Goal: Find specific page/section: Find specific page/section

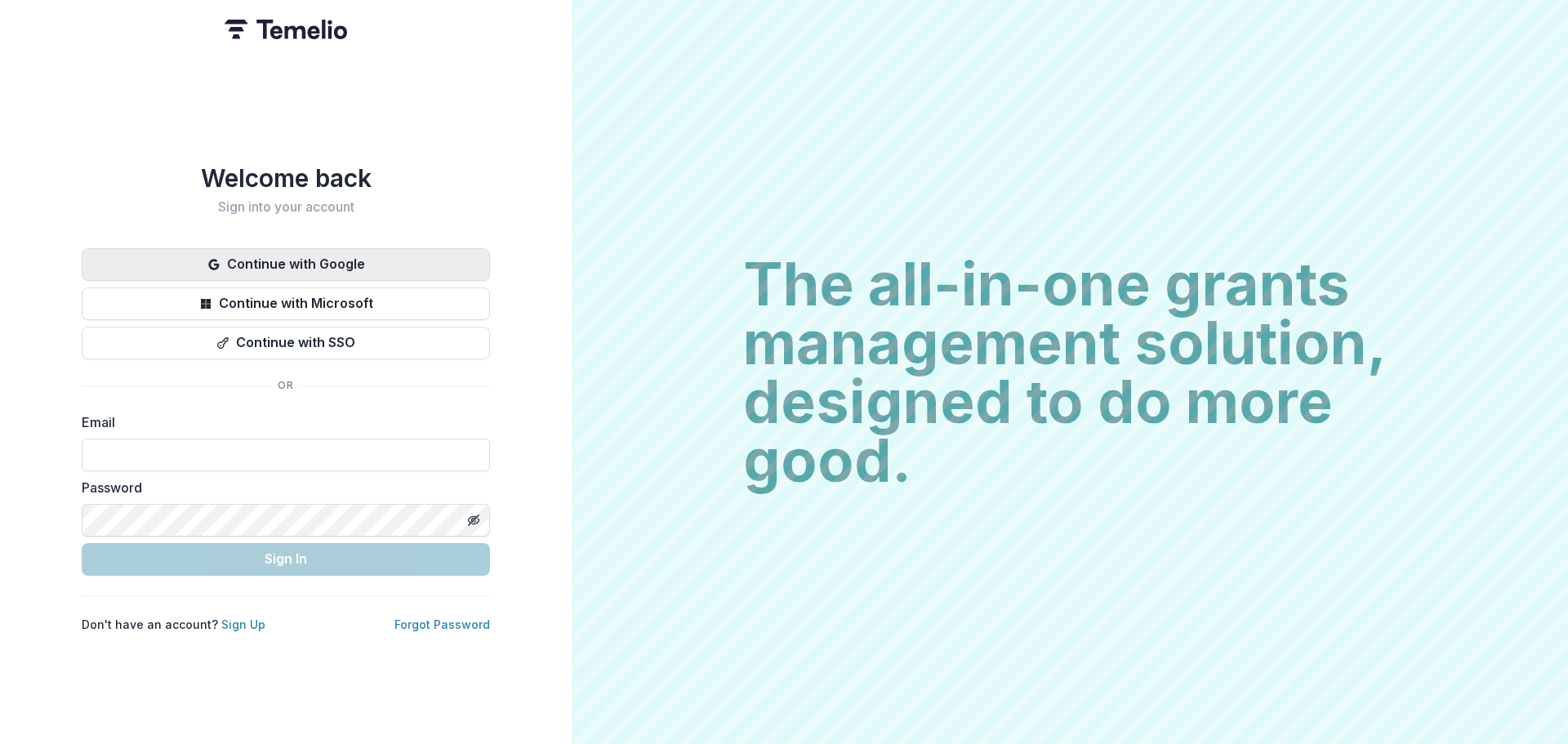
click at [347, 251] on button "Continue with Google" at bounding box center [285, 264] width 409 height 32
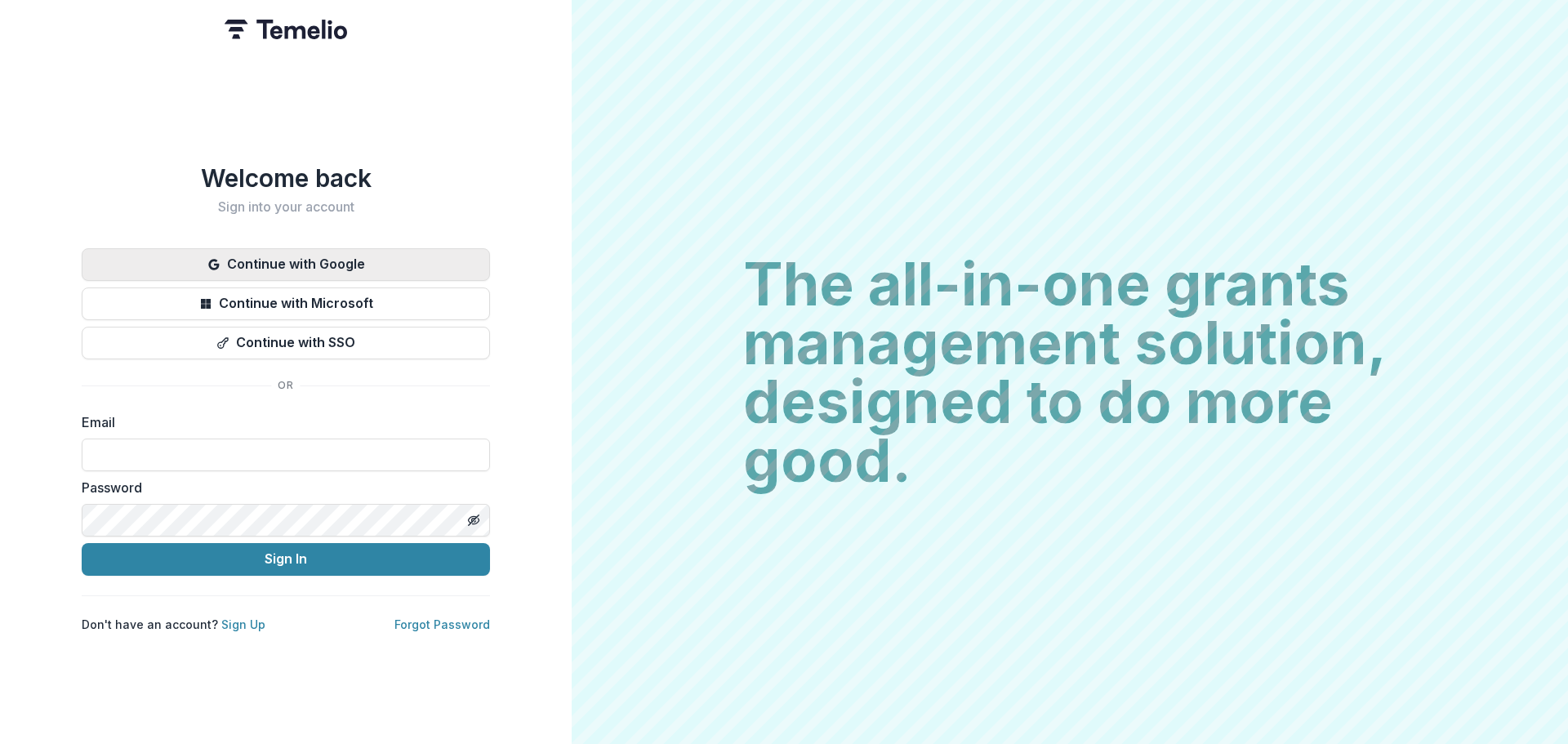
click at [350, 256] on button "Continue with Google" at bounding box center [285, 264] width 409 height 32
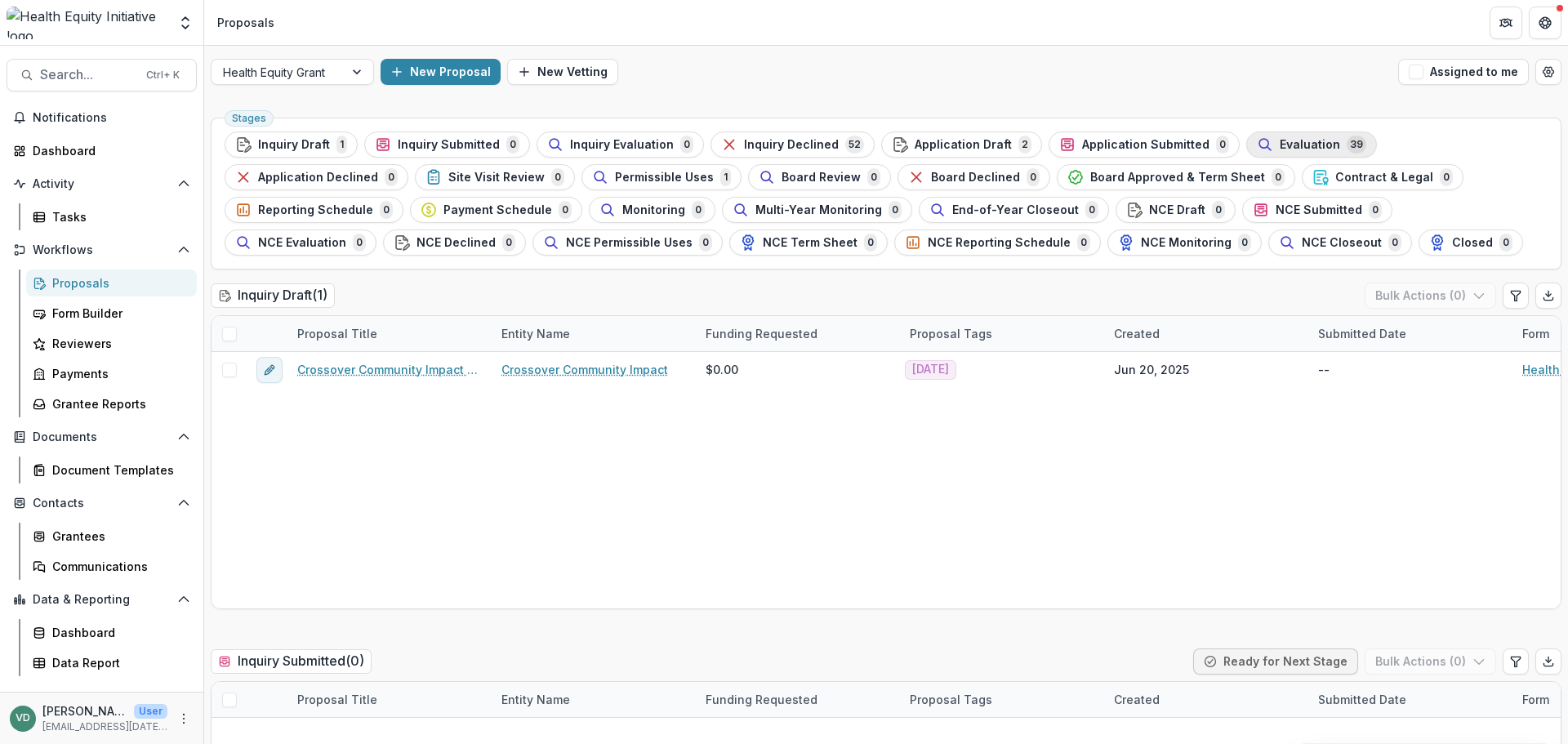
click at [1258, 145] on div "Evaluation 39" at bounding box center [1312, 144] width 109 height 18
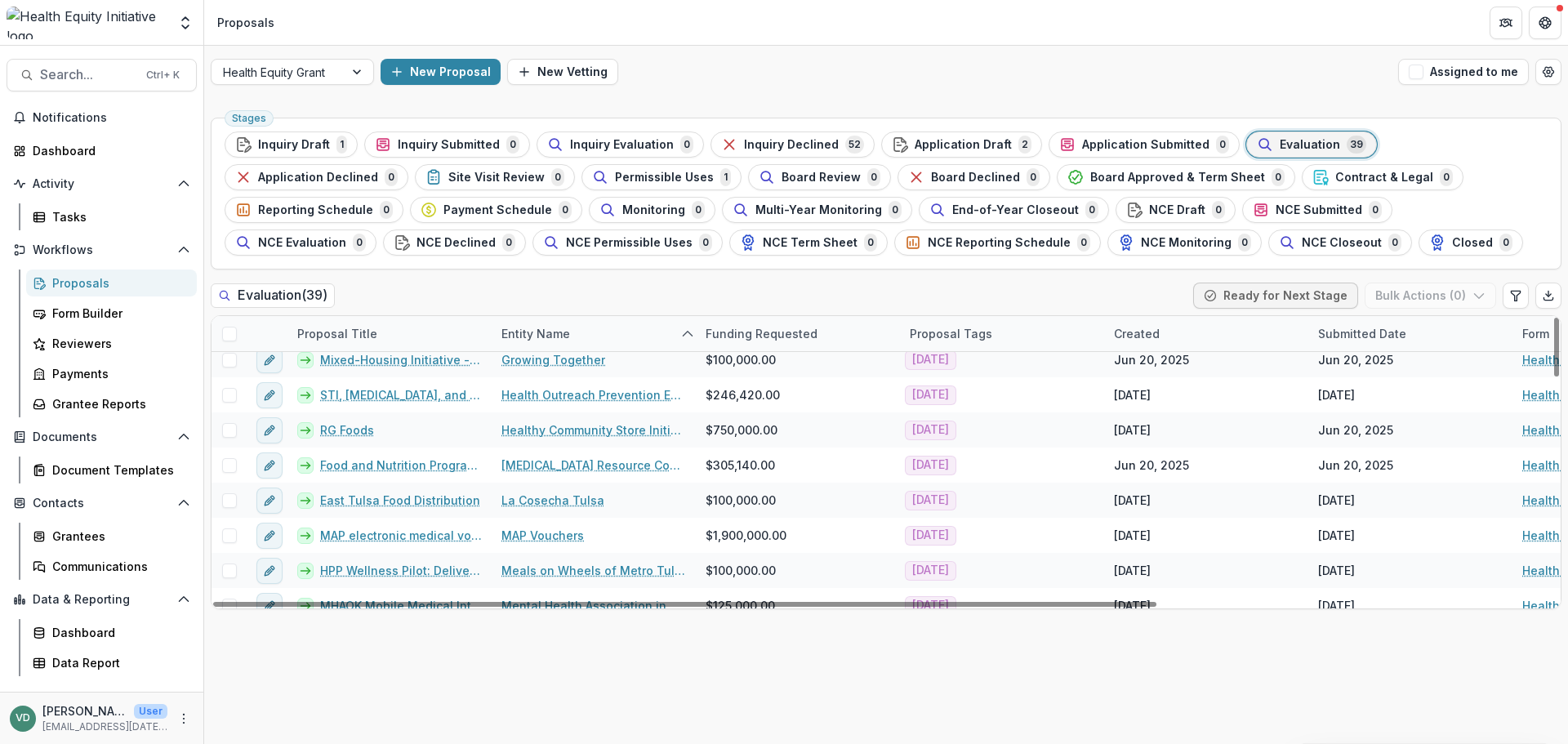
scroll to position [490, 0]
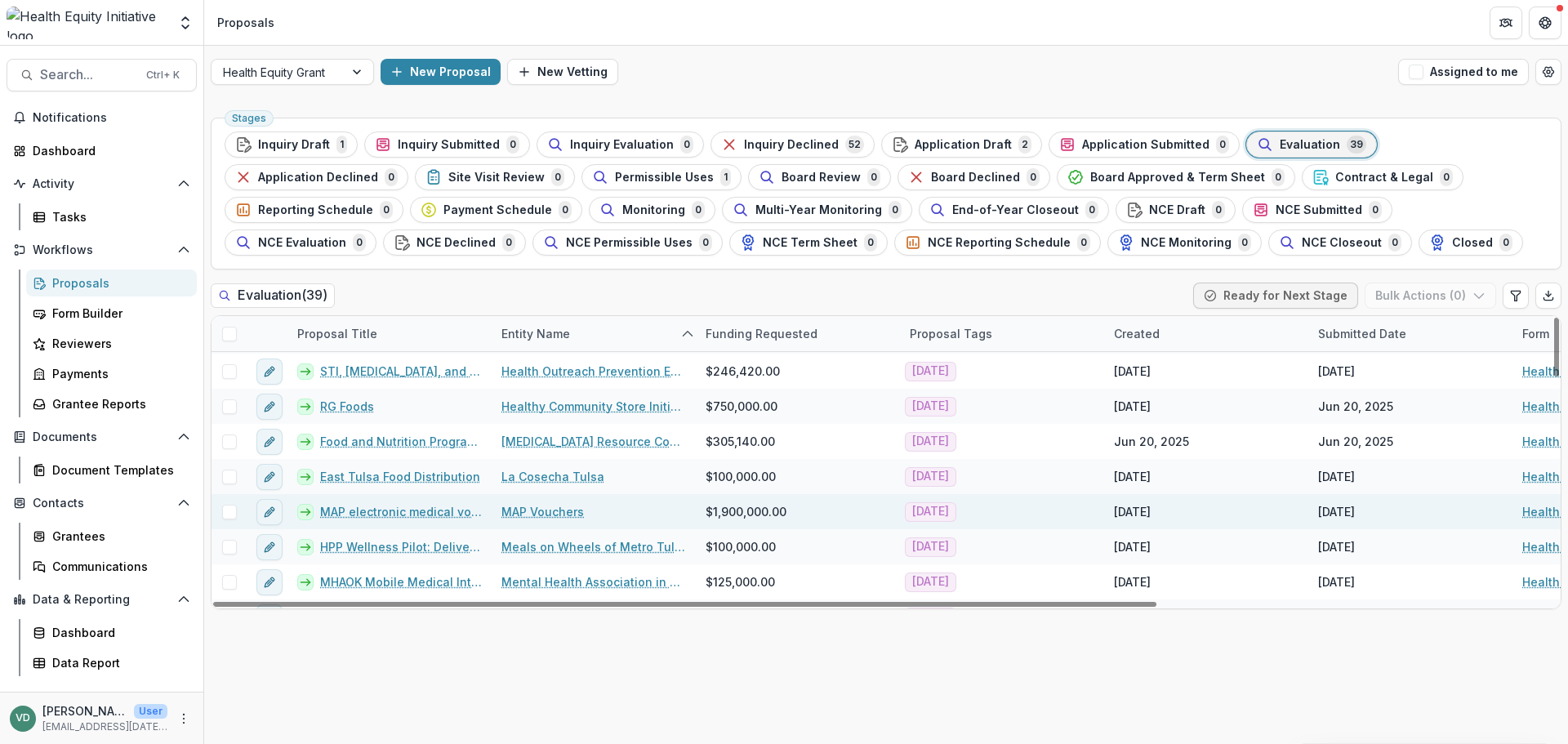
click at [417, 511] on link "MAP electronic medical voucher" at bounding box center [401, 511] width 162 height 18
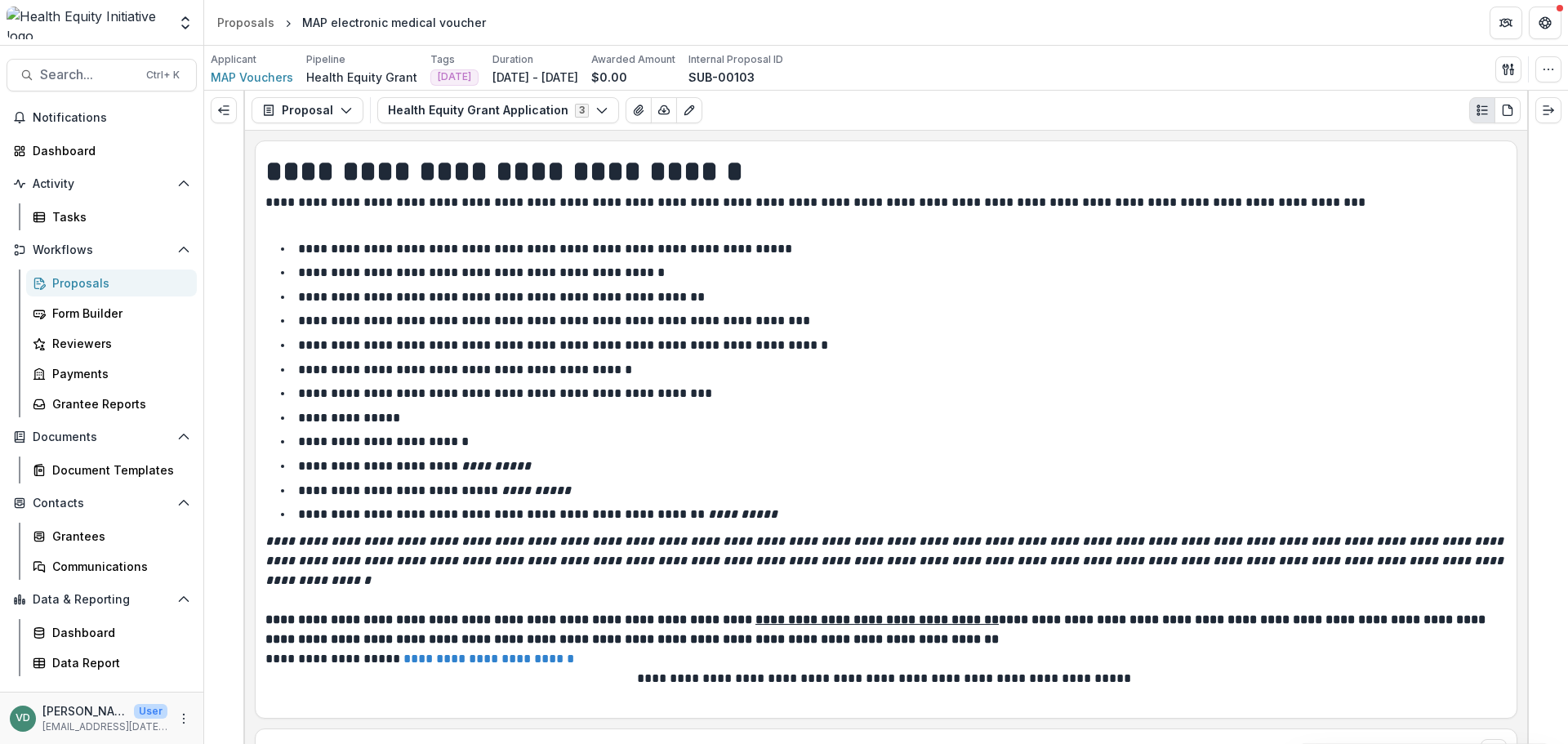
click at [71, 279] on div "Proposals" at bounding box center [118, 283] width 132 height 18
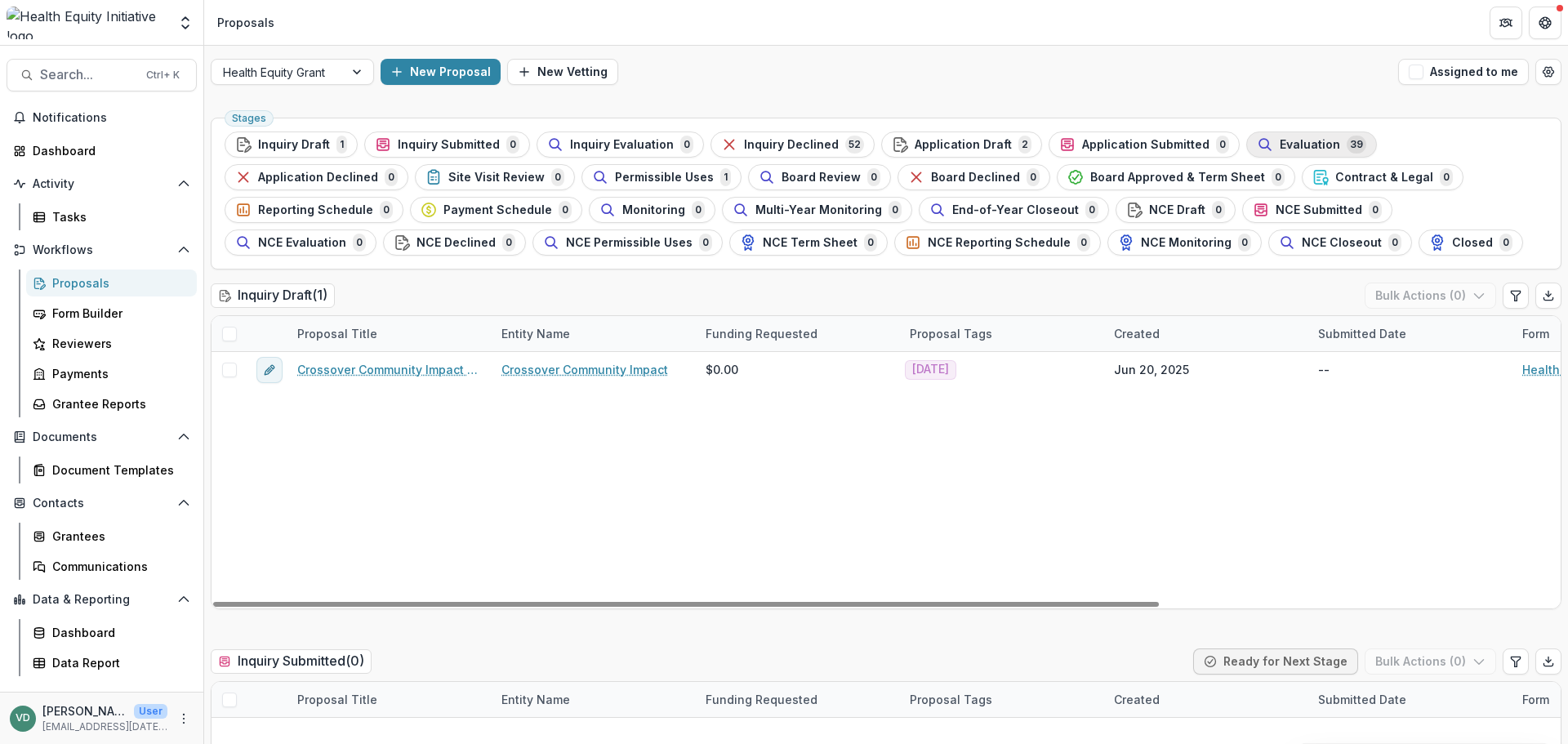
click at [1314, 132] on button "Evaluation 39" at bounding box center [1311, 145] width 131 height 26
